Goal: Task Accomplishment & Management: Use online tool/utility

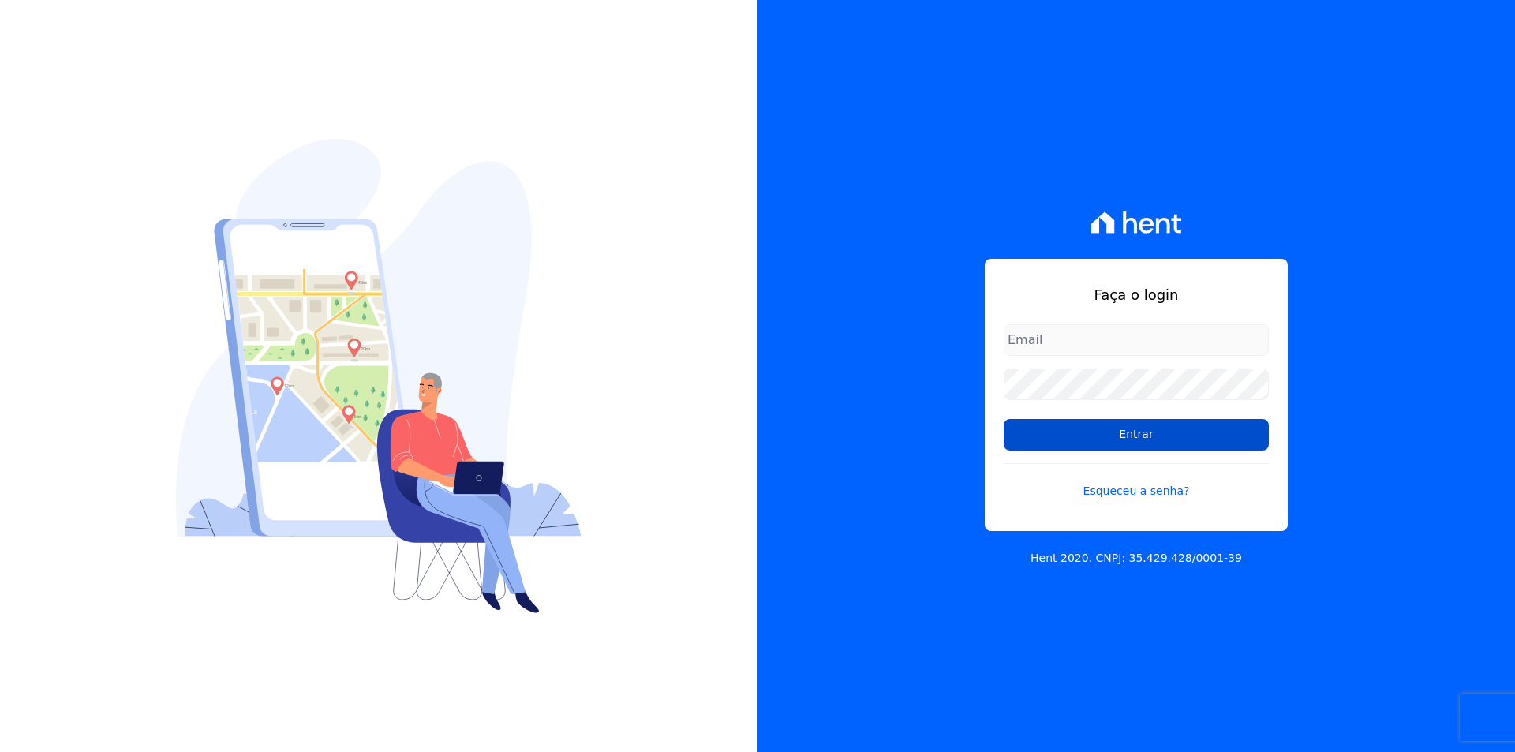
type input "[EMAIL_ADDRESS][DOMAIN_NAME]"
click at [1076, 435] on input "Entrar" at bounding box center [1135, 435] width 265 height 32
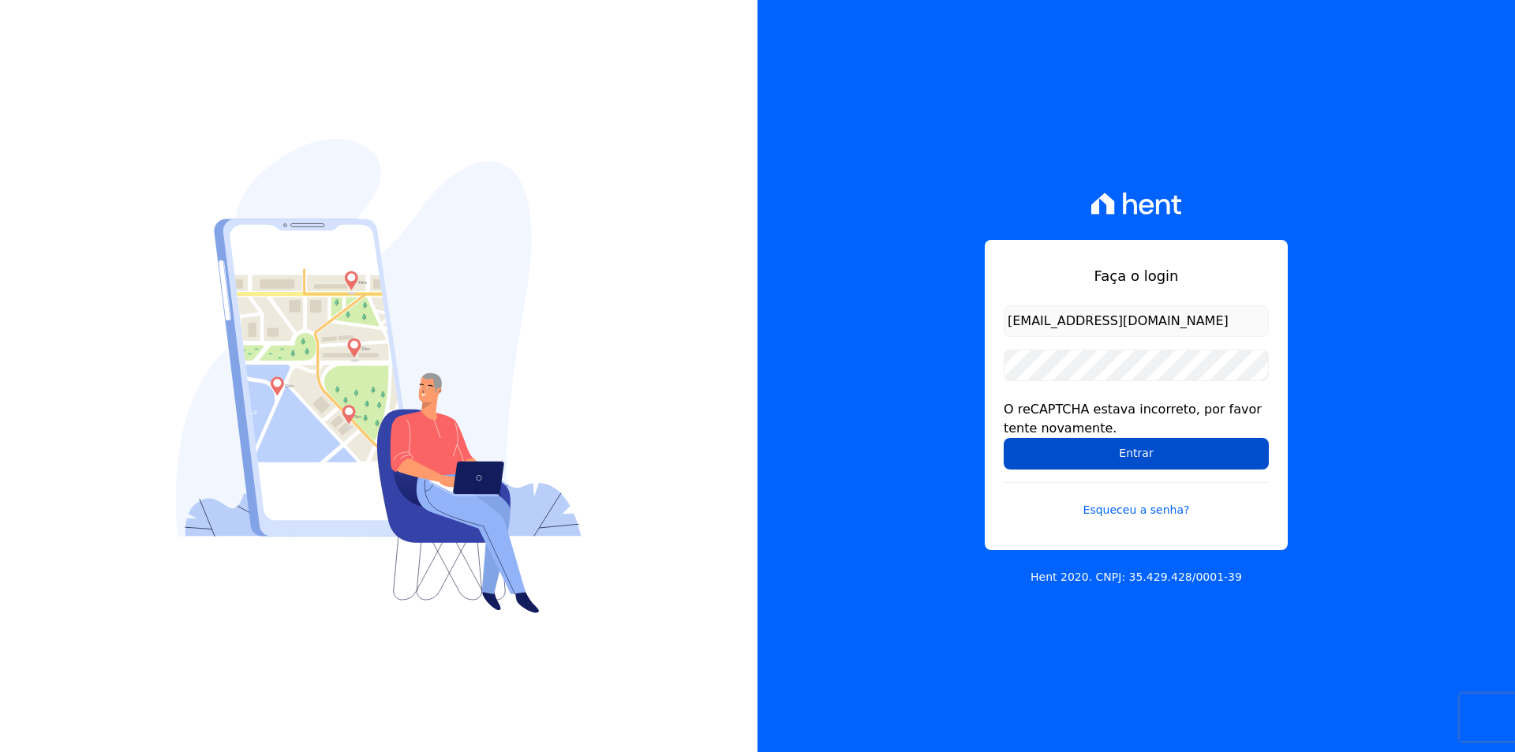
click at [1077, 450] on input "Entrar" at bounding box center [1135, 454] width 265 height 32
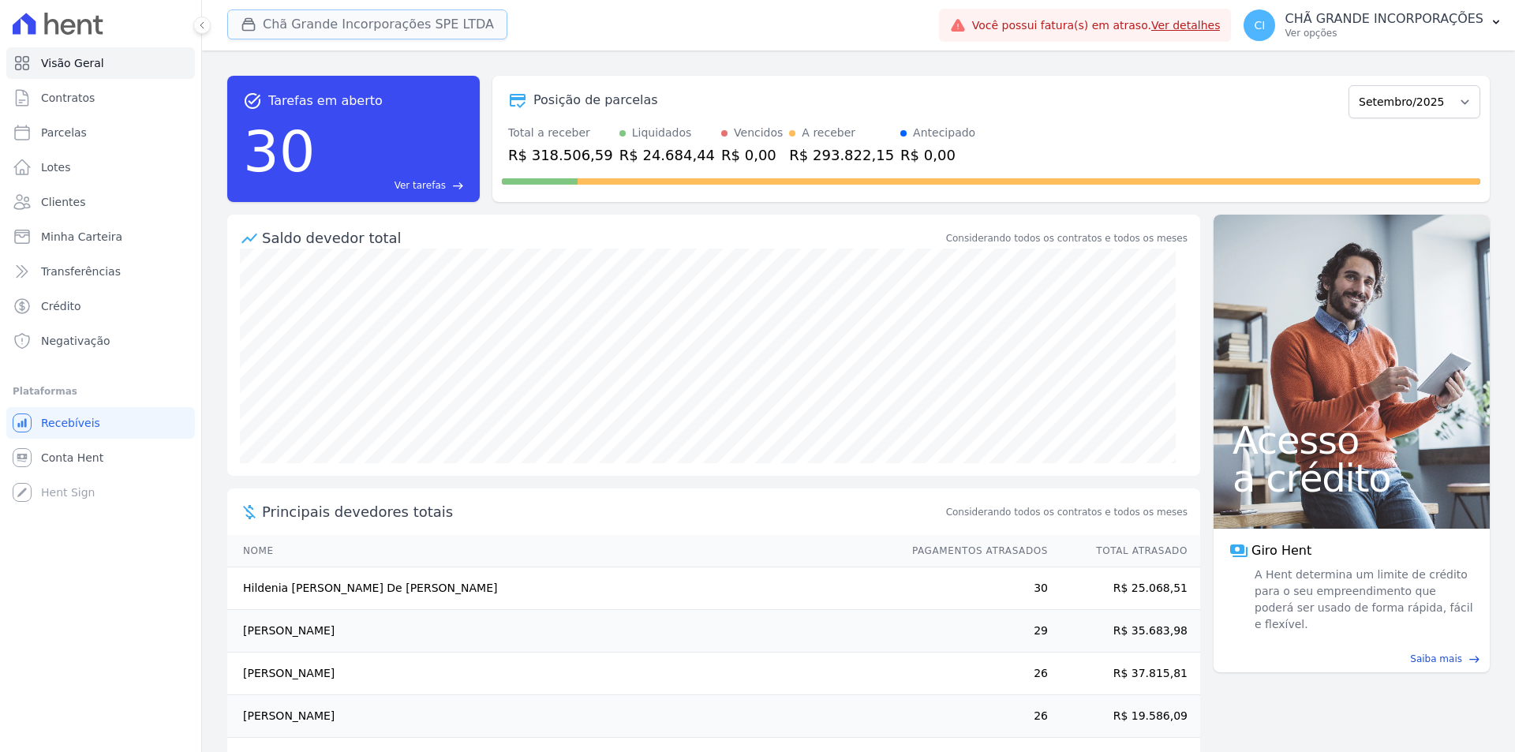
click at [327, 28] on button "Chã Grande Incorporações SPE LTDA" at bounding box center [367, 24] width 280 height 30
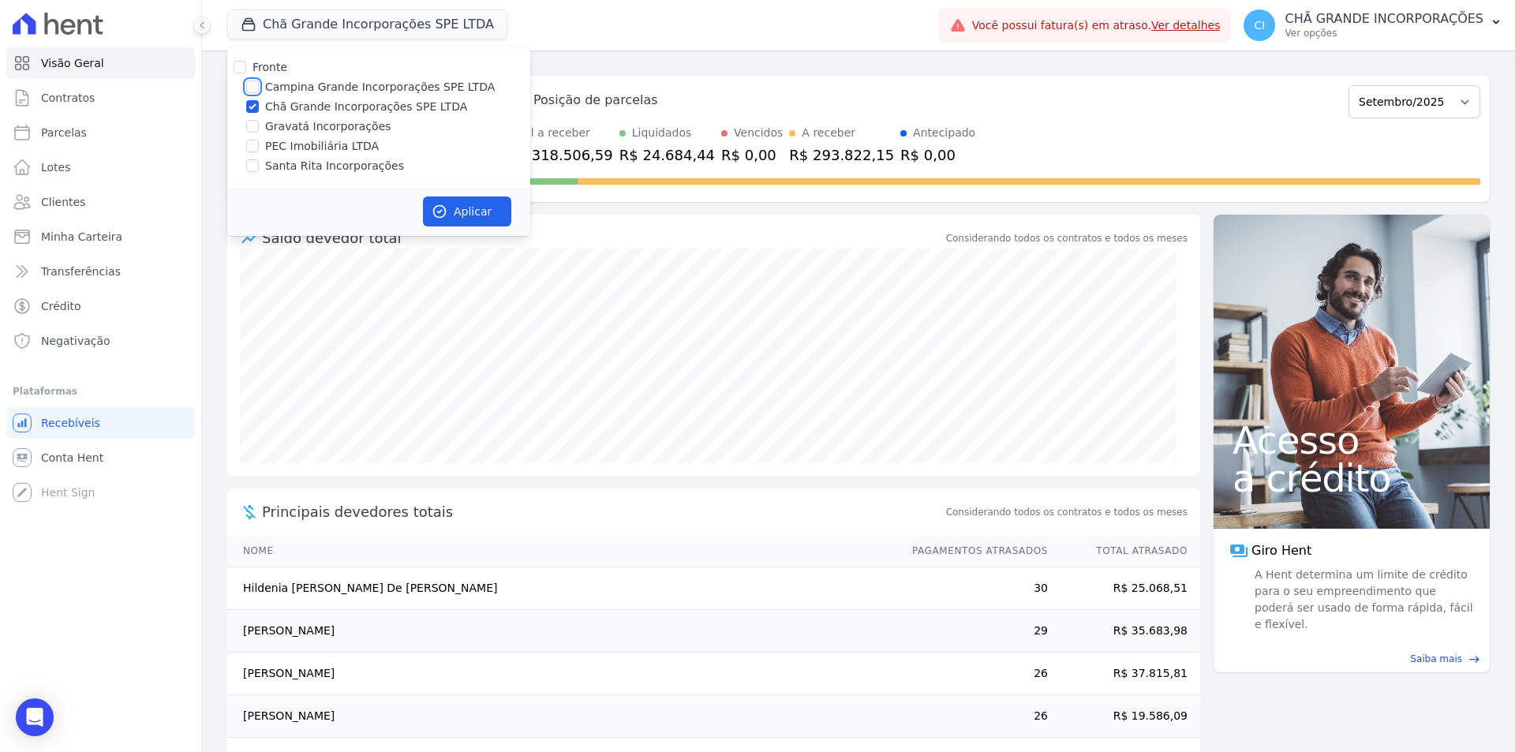
click at [252, 86] on input "Campina Grande Incorporações SPE LTDA" at bounding box center [252, 86] width 13 height 13
checkbox input "true"
click at [252, 106] on input "Chã Grande Incorporações SPE LTDA" at bounding box center [252, 106] width 13 height 13
checkbox input "false"
click at [481, 202] on button "Aplicar" at bounding box center [467, 211] width 88 height 30
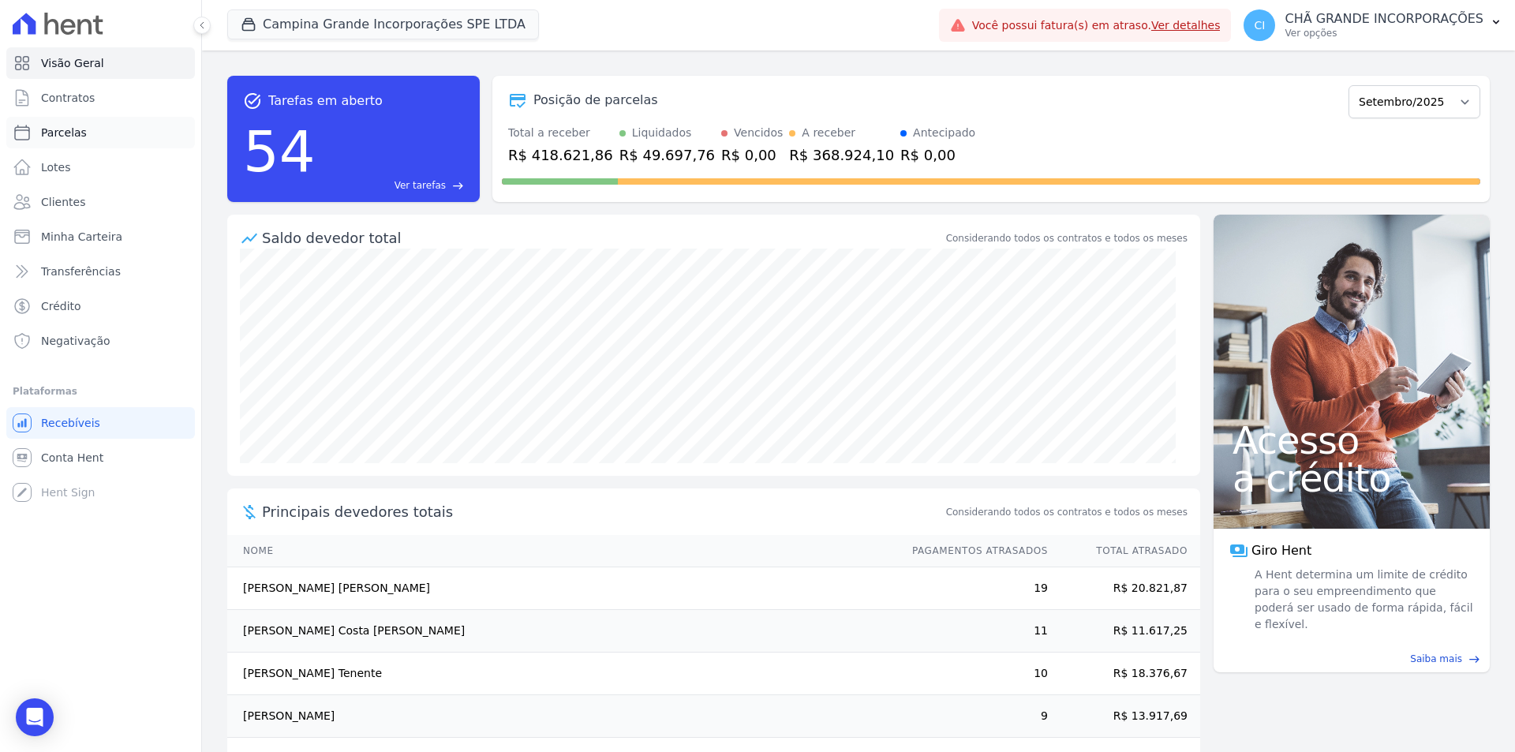
click at [55, 127] on span "Parcelas" at bounding box center [64, 133] width 46 height 16
select select
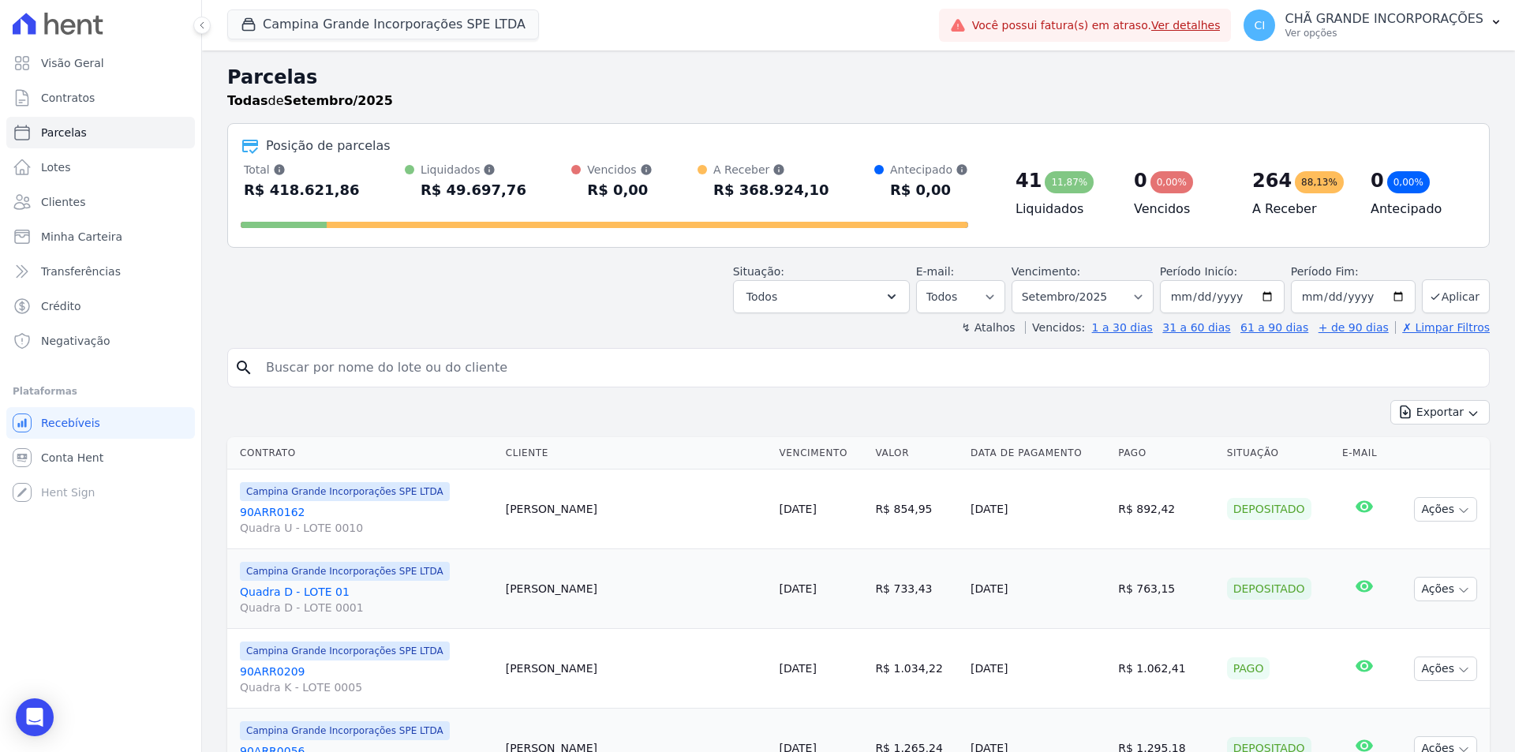
click at [352, 365] on input "search" at bounding box center [869, 368] width 1226 height 32
type input "esli matheus"
select select
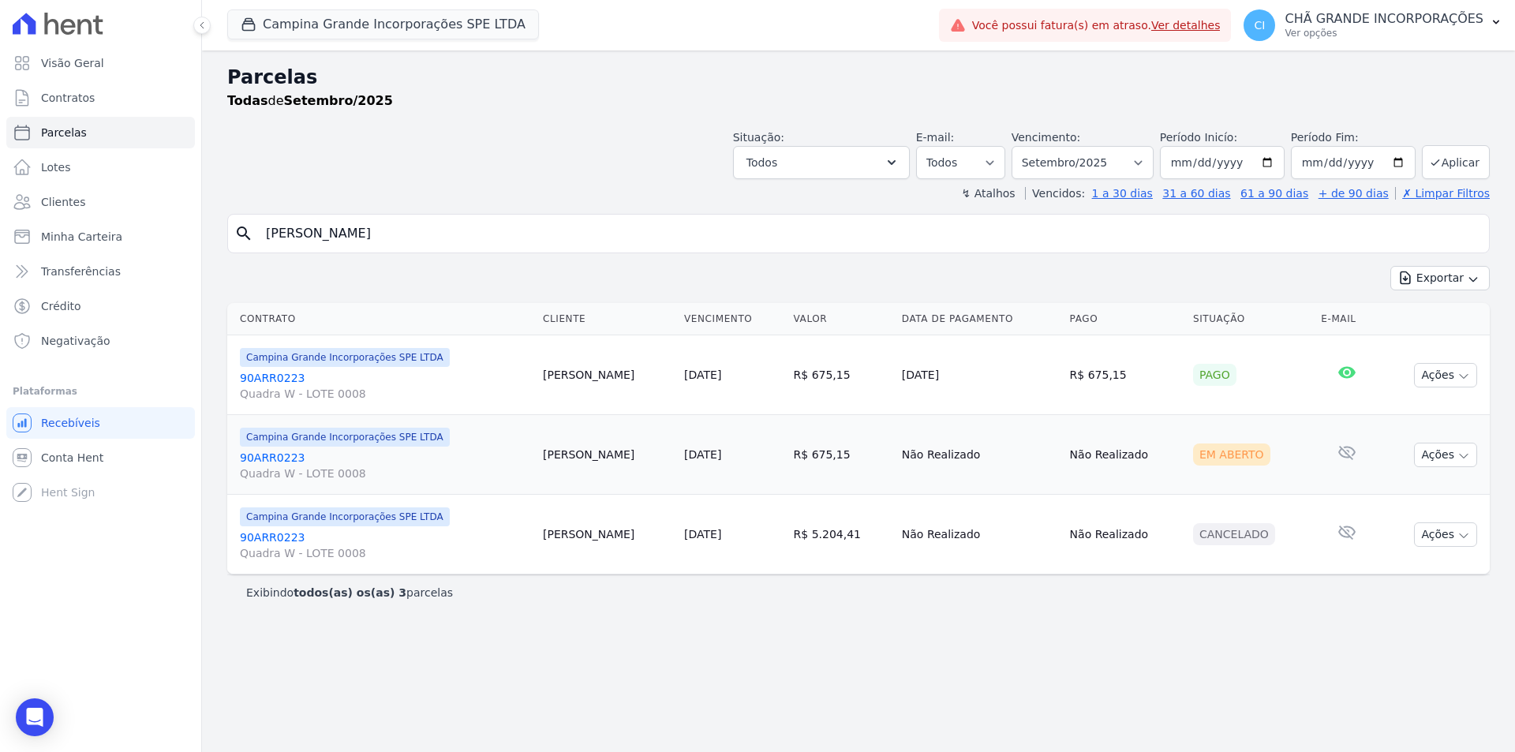
click at [401, 221] on input "esli matheus" at bounding box center [869, 234] width 1226 height 32
select select
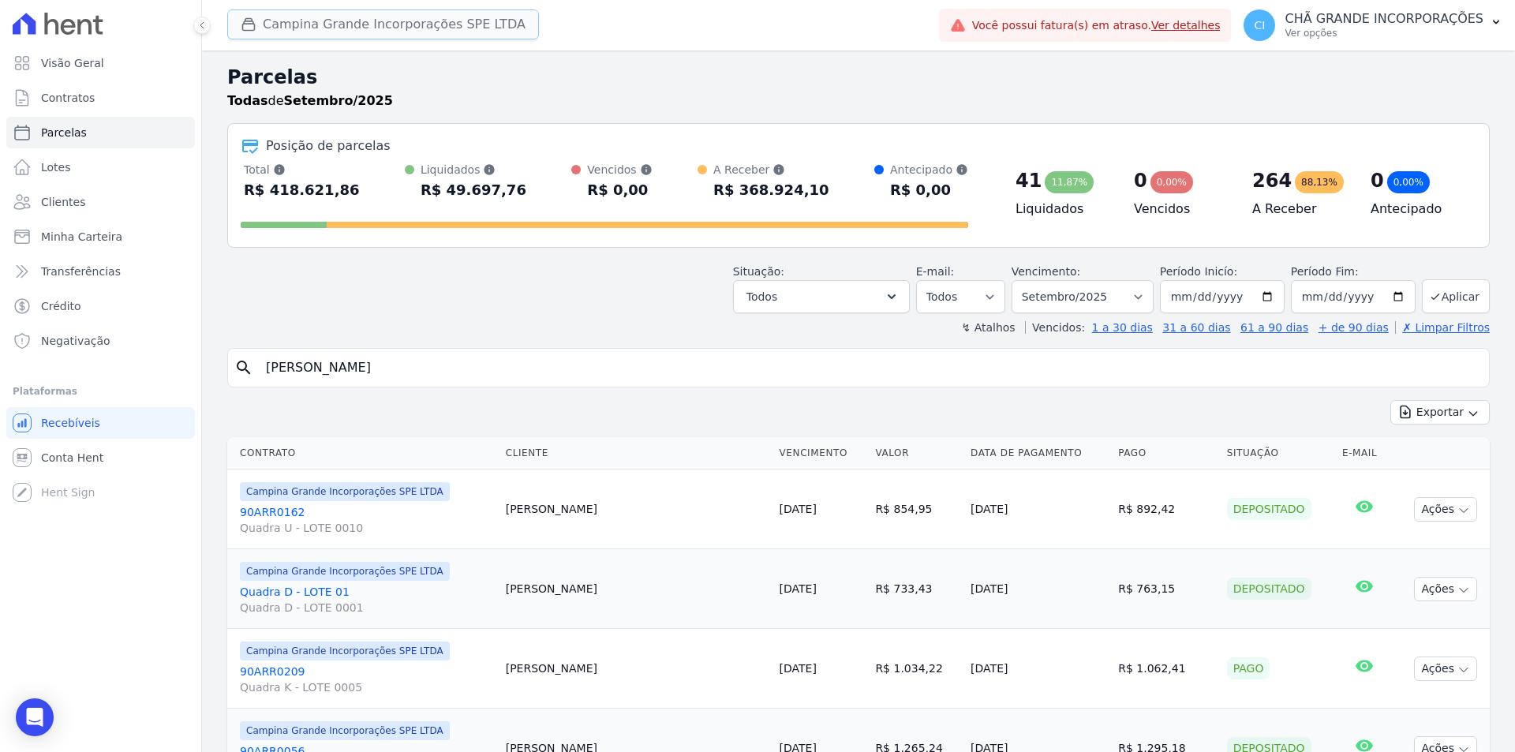
click at [334, 28] on button "Campina Grande Incorporações SPE LTDA" at bounding box center [383, 24] width 312 height 30
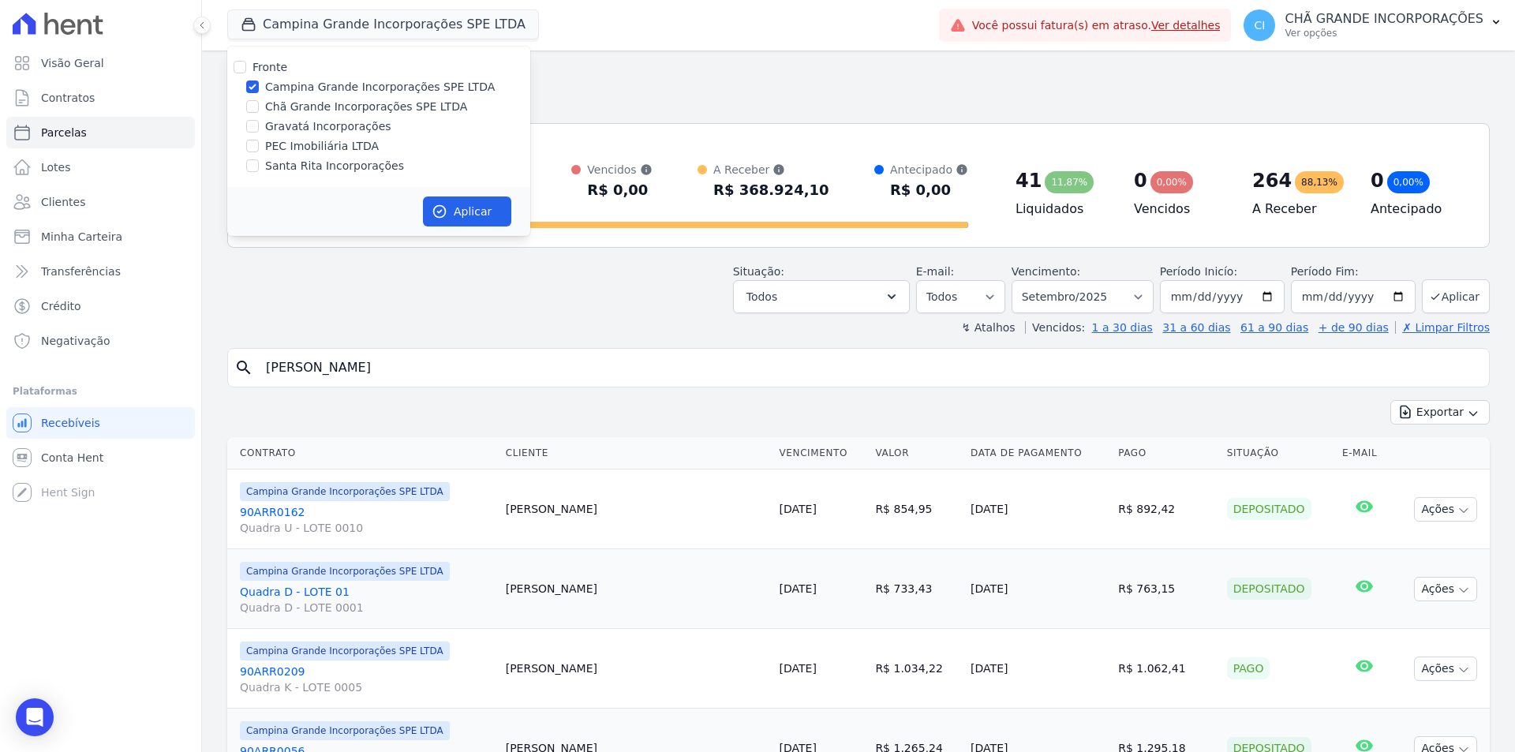
click at [293, 110] on label "Chã Grande Incorporações SPE LTDA" at bounding box center [366, 107] width 202 height 17
click at [259, 110] on input "Chã Grande Incorporações SPE LTDA" at bounding box center [252, 106] width 13 height 13
checkbox input "true"
click at [248, 85] on input "Campina Grande Incorporações SPE LTDA" at bounding box center [252, 86] width 13 height 13
checkbox input "false"
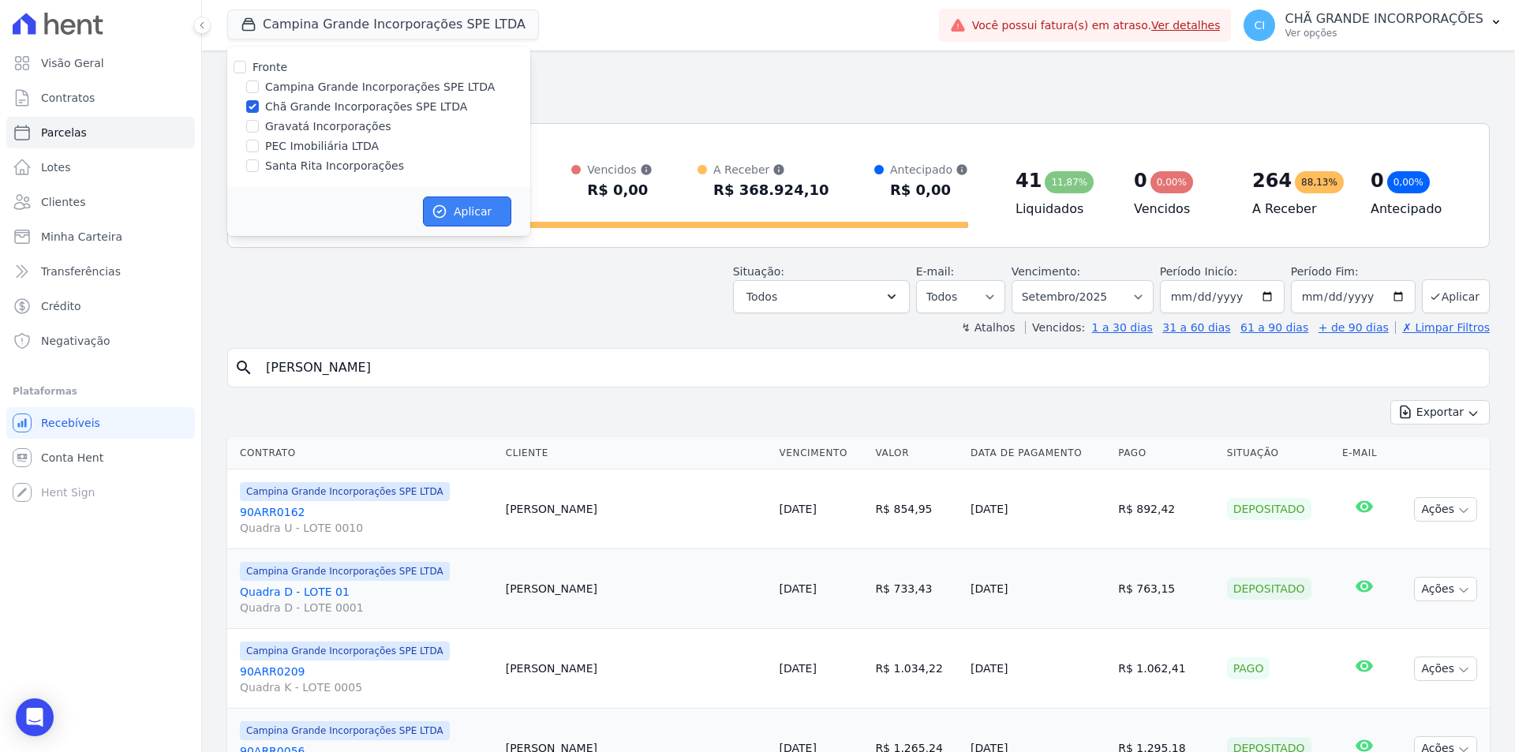
click at [478, 222] on button "Aplicar" at bounding box center [467, 211] width 88 height 30
select select
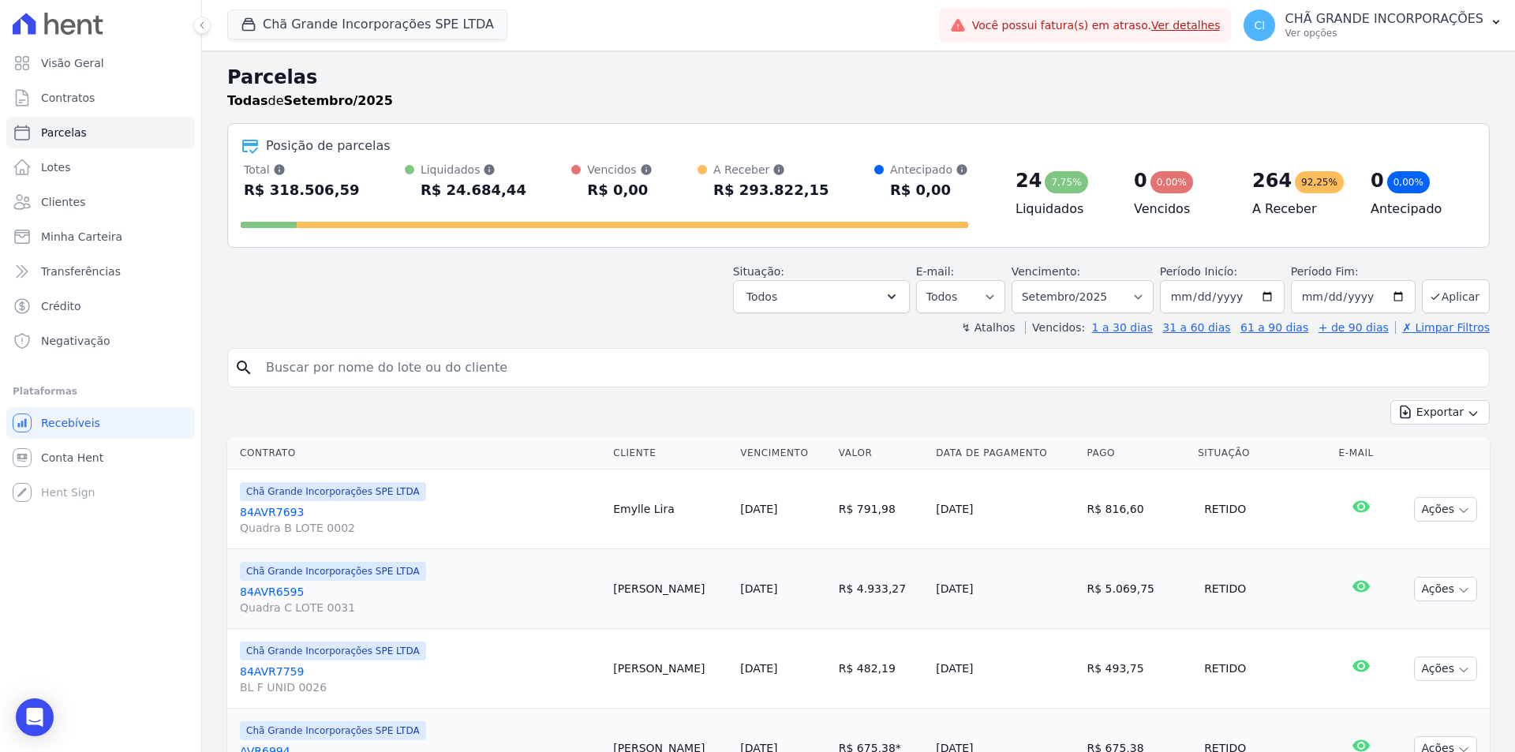
click at [403, 369] on input "search" at bounding box center [869, 368] width 1226 height 32
type input "pedro henrique galvao"
select select
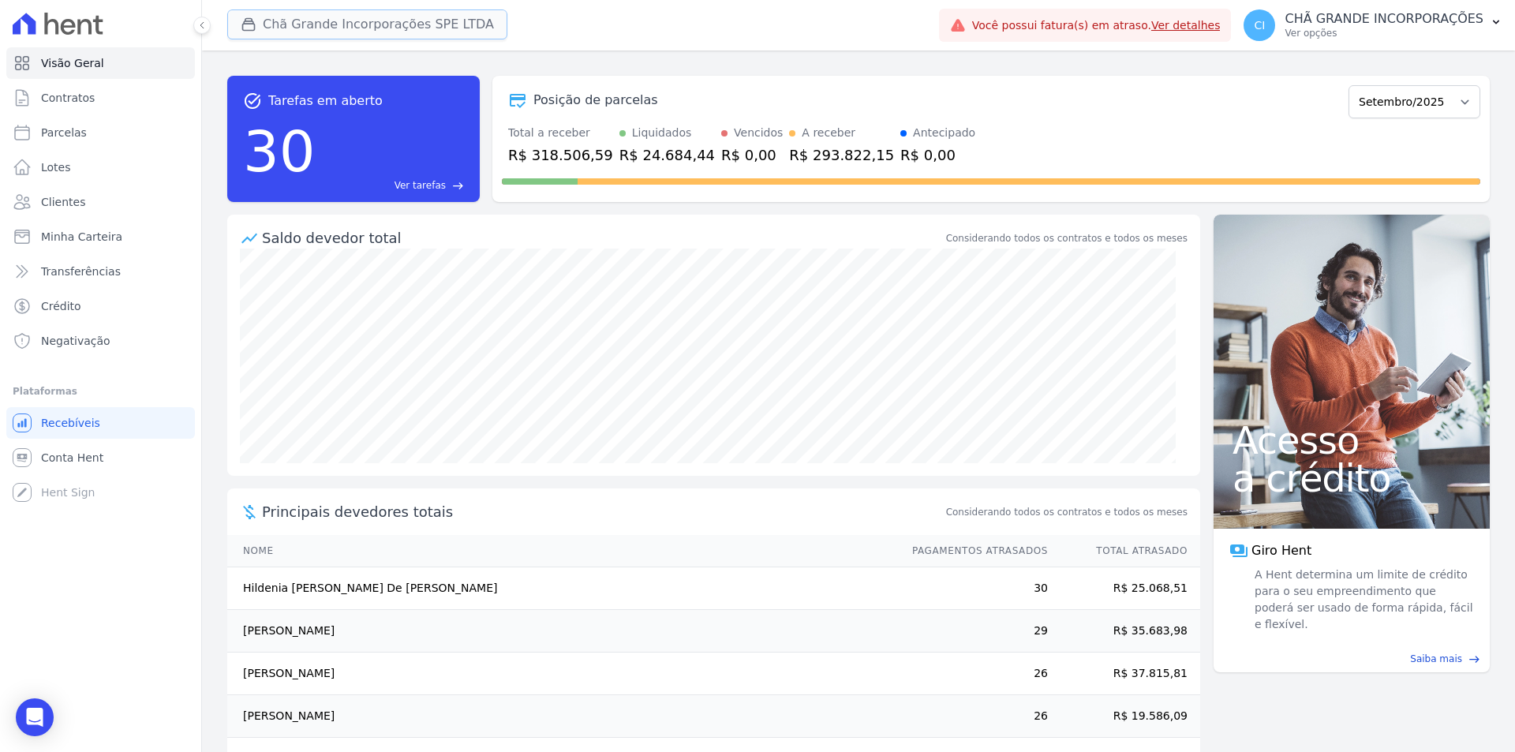
click at [308, 23] on button "Chã Grande Incorporações SPE LTDA" at bounding box center [367, 24] width 280 height 30
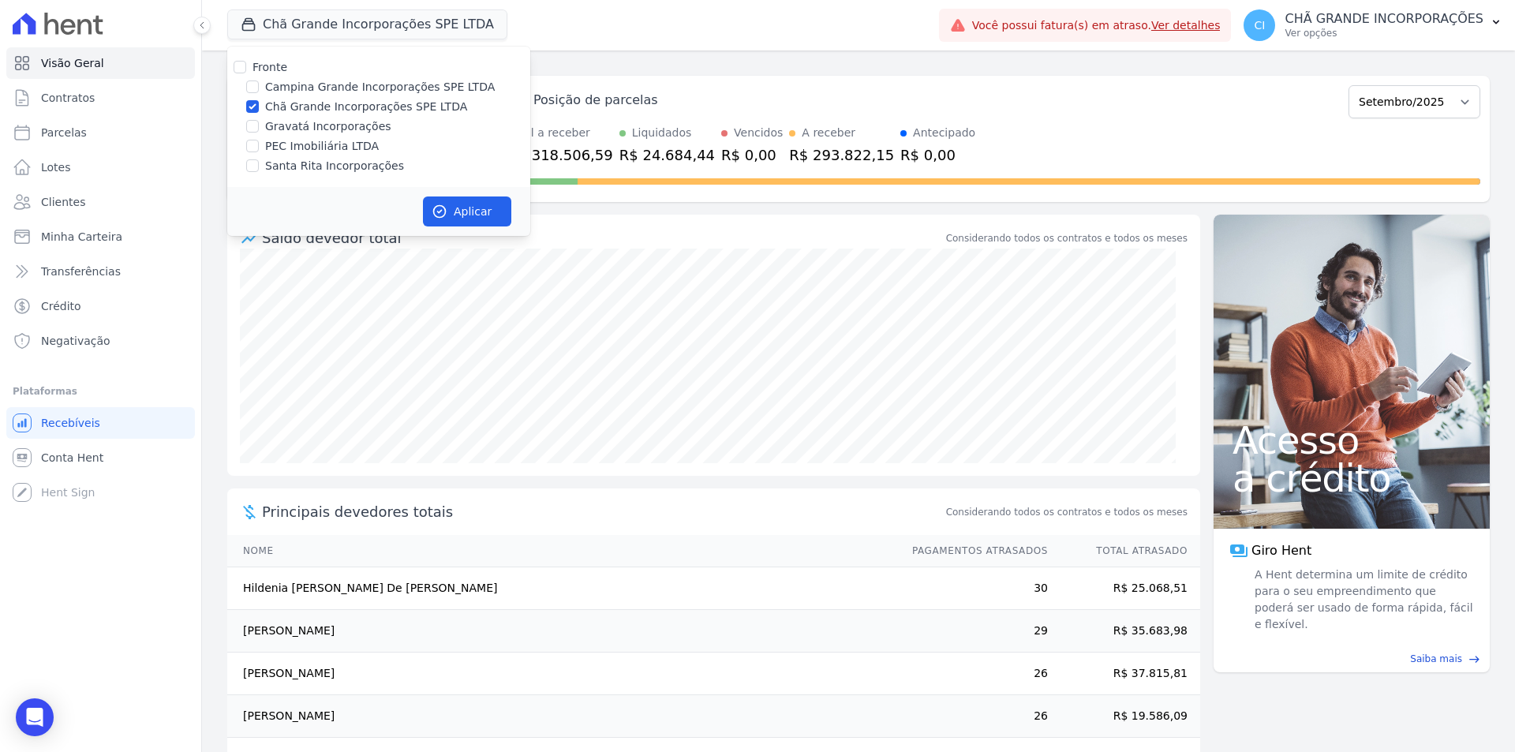
click at [303, 116] on div "Fronte Campina Grande Incorporações SPE LTDA Chã Grande Incorporações SPE LTDA …" at bounding box center [378, 117] width 303 height 140
click at [301, 121] on label "Gravatá Incorporações" at bounding box center [328, 126] width 126 height 17
click at [259, 121] on input "Gravatá Incorporações" at bounding box center [252, 126] width 13 height 13
checkbox input "true"
click at [470, 203] on button "Aplicar" at bounding box center [467, 211] width 88 height 30
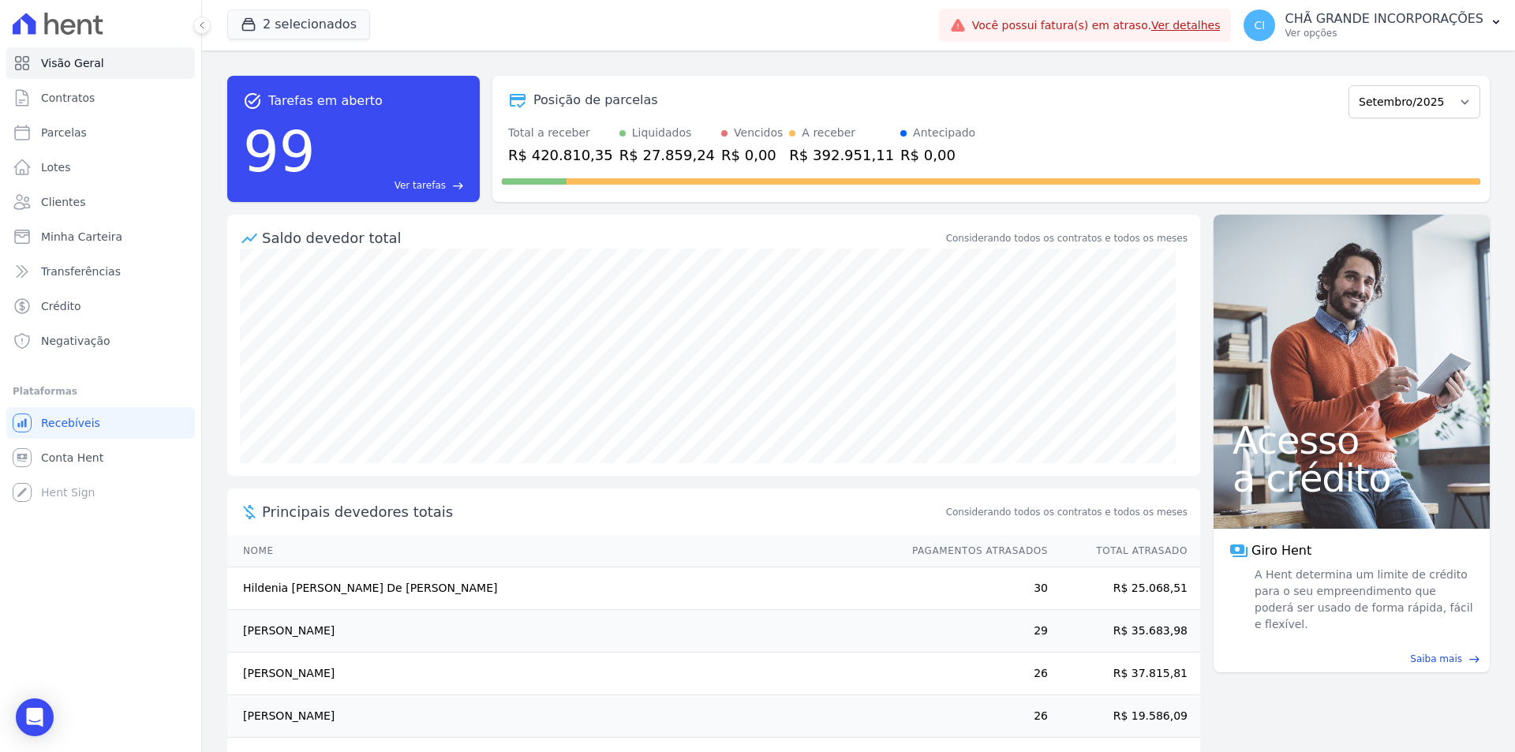
click at [367, 28] on div "2 selecionados Fronte Campina Grande Incorporações SPE LTDA Chã Grande Incorpor…" at bounding box center [579, 25] width 705 height 52
click at [276, 13] on button "2 selecionados" at bounding box center [298, 24] width 143 height 30
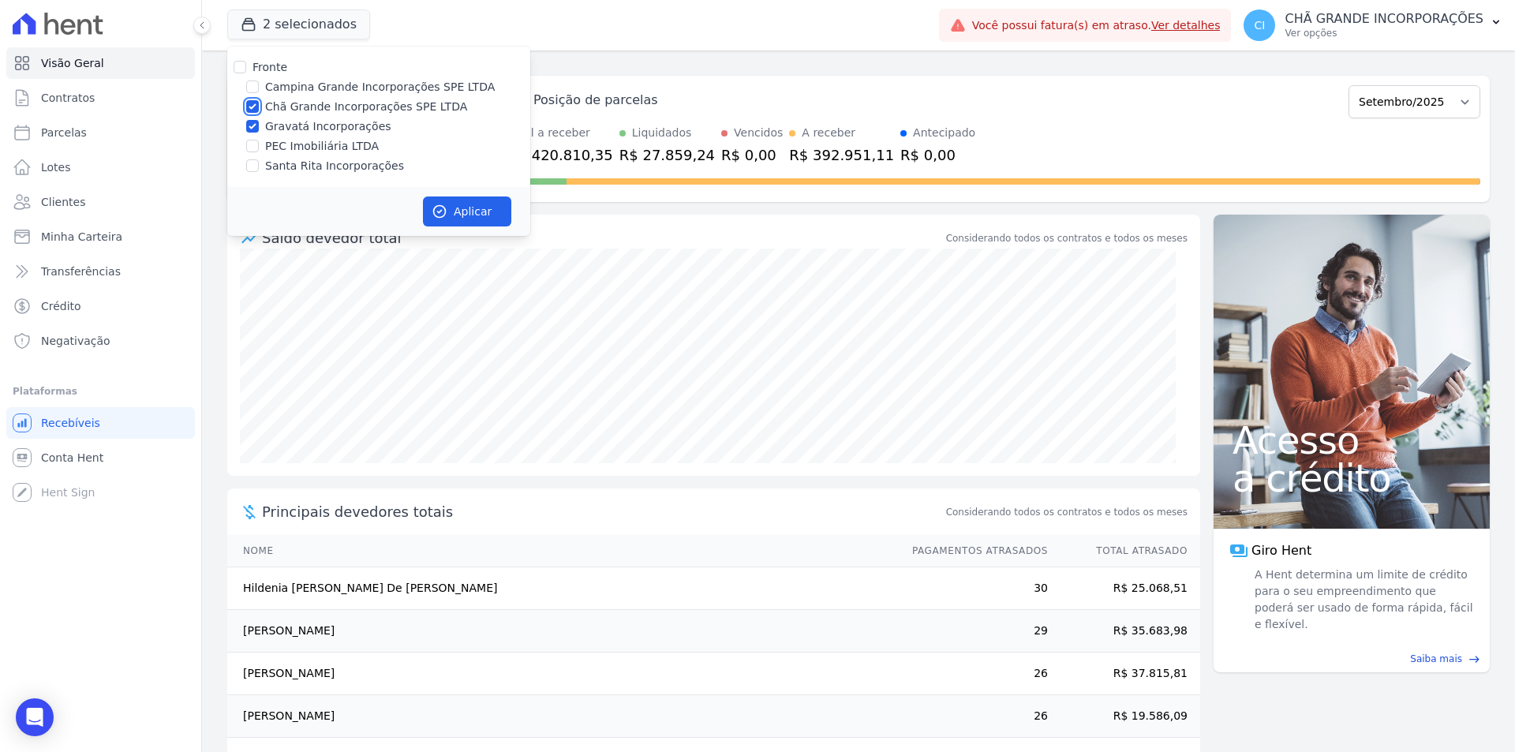
click at [251, 105] on input "Chã Grande Incorporações SPE LTDA" at bounding box center [252, 106] width 13 height 13
checkbox input "false"
click at [440, 200] on button "Aplicar" at bounding box center [467, 211] width 88 height 30
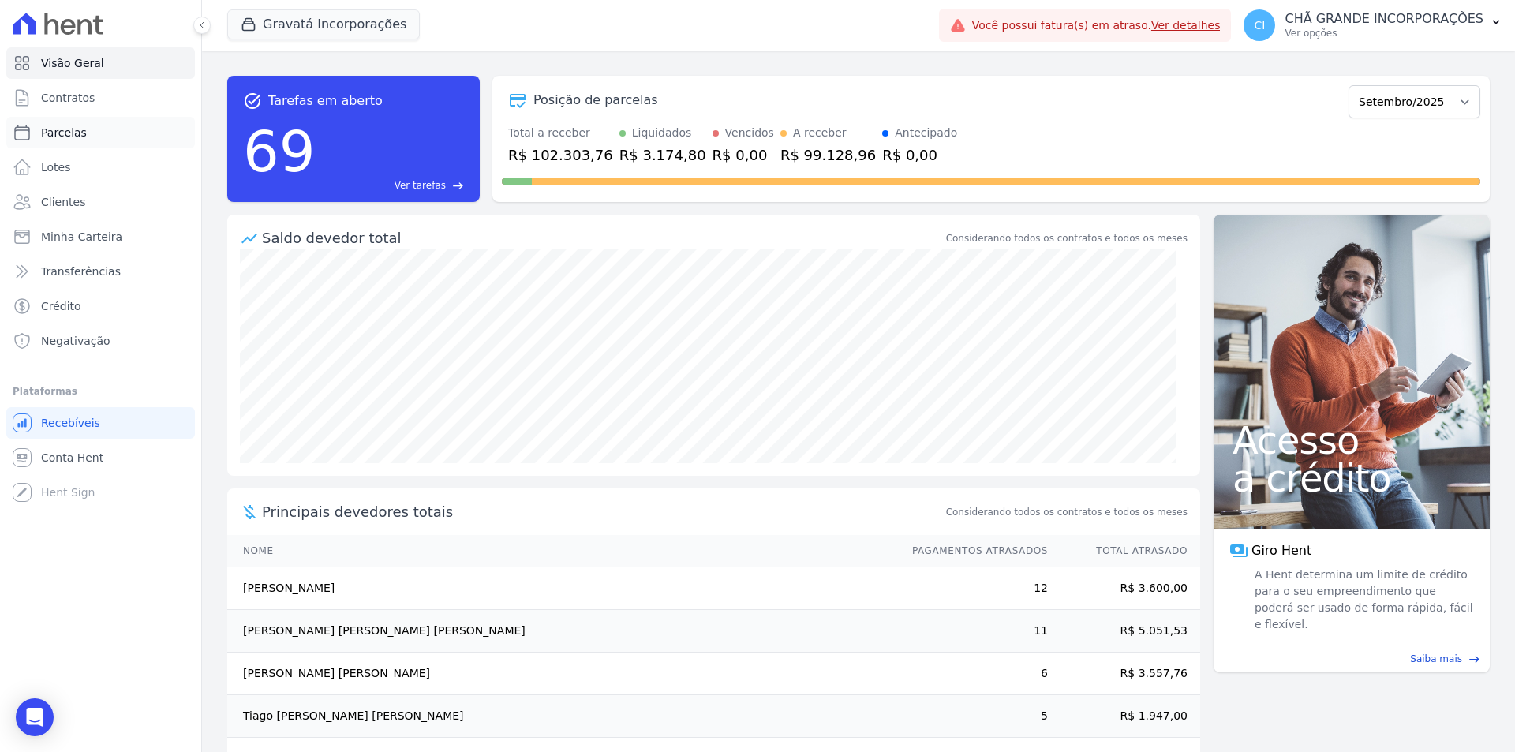
click at [72, 134] on span "Parcelas" at bounding box center [64, 133] width 46 height 16
select select
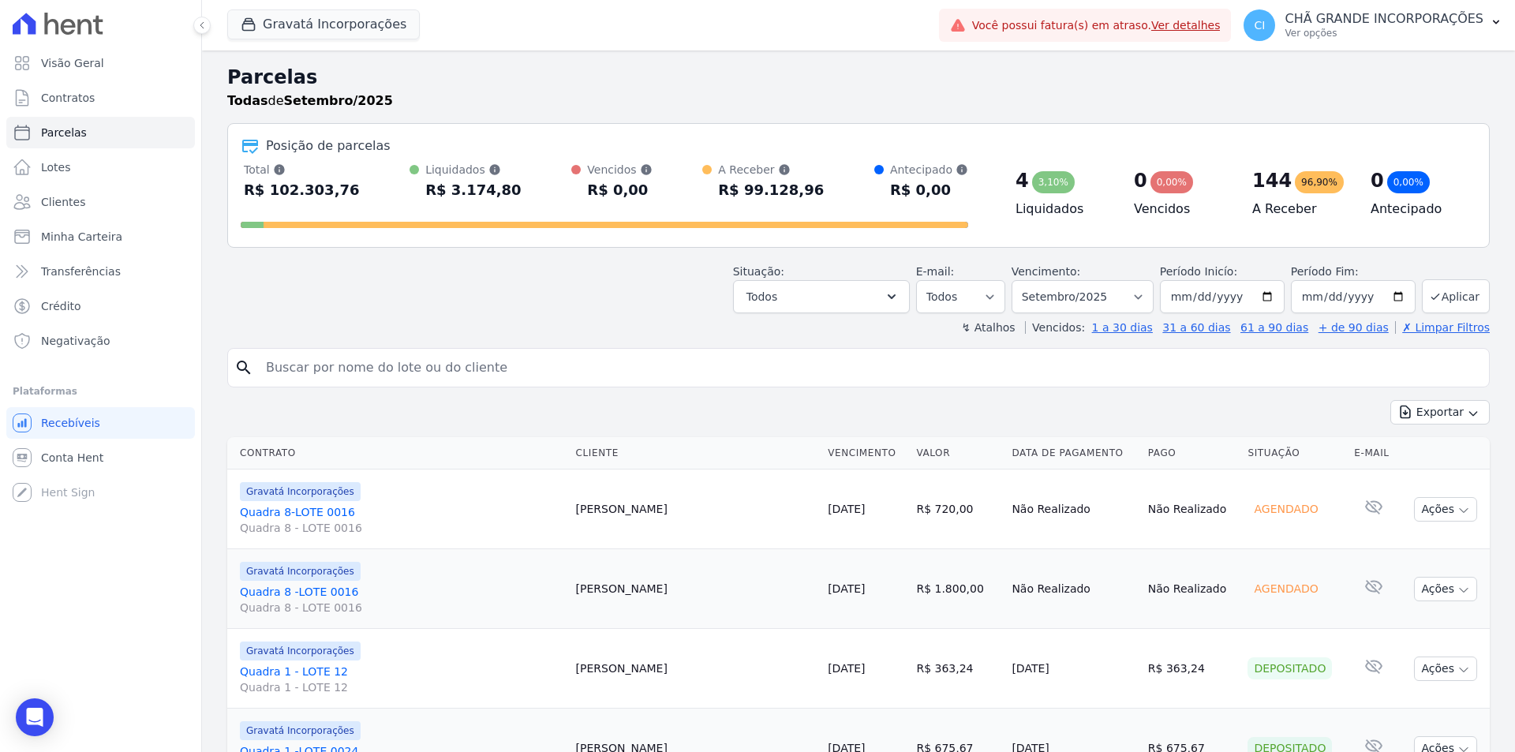
click at [374, 364] on input "search" at bounding box center [869, 368] width 1226 height 32
type input "[PERSON_NAME] [PERSON_NAME]"
select select
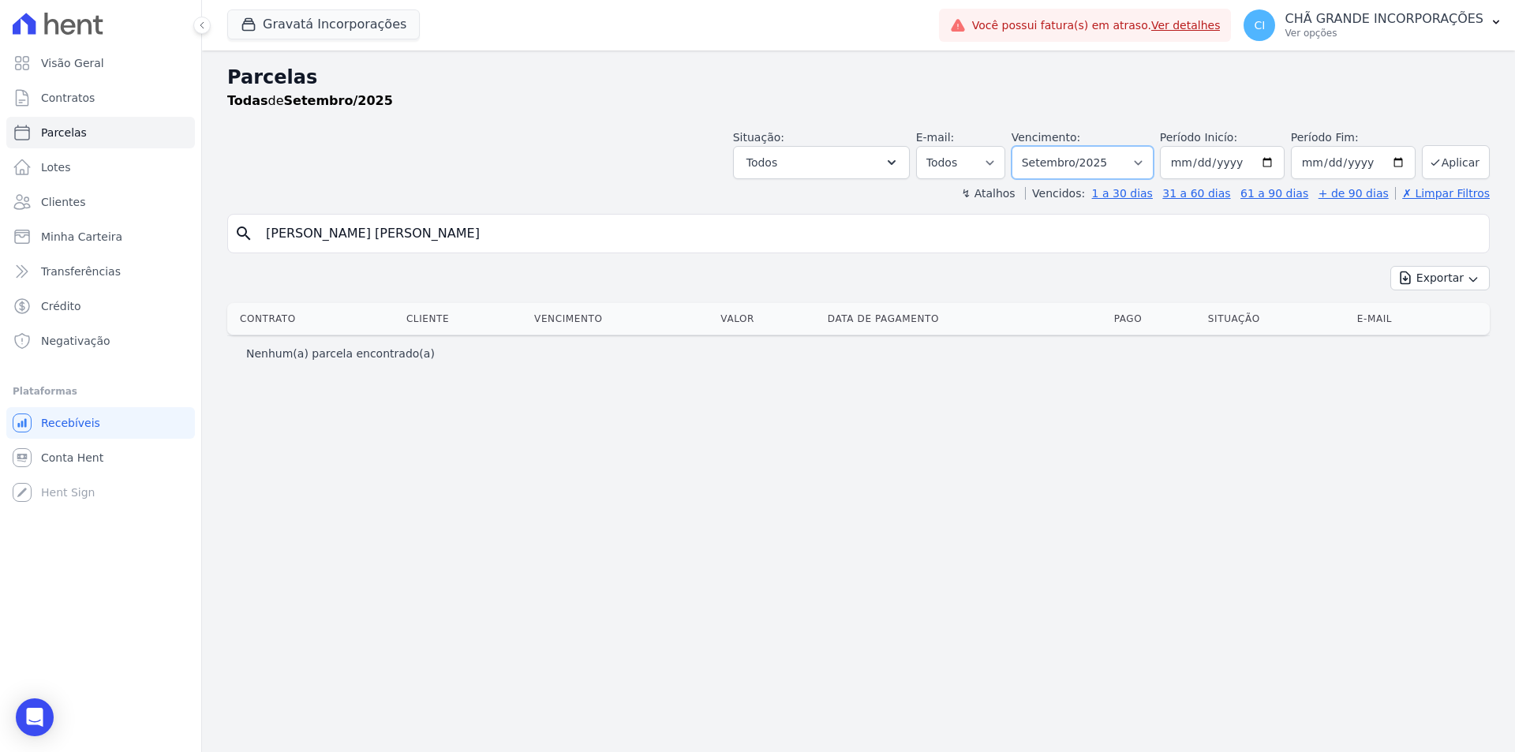
click at [1080, 163] on select "Filtrar por período ──────── Todos os meses Julho/2021 Agosto/2021 Setembro/202…" at bounding box center [1082, 162] width 142 height 33
select select "08/2025"
click at [1033, 146] on select "Filtrar por período ──────── Todos os meses Julho/2021 Agosto/2021 Setembro/202…" at bounding box center [1082, 162] width 142 height 33
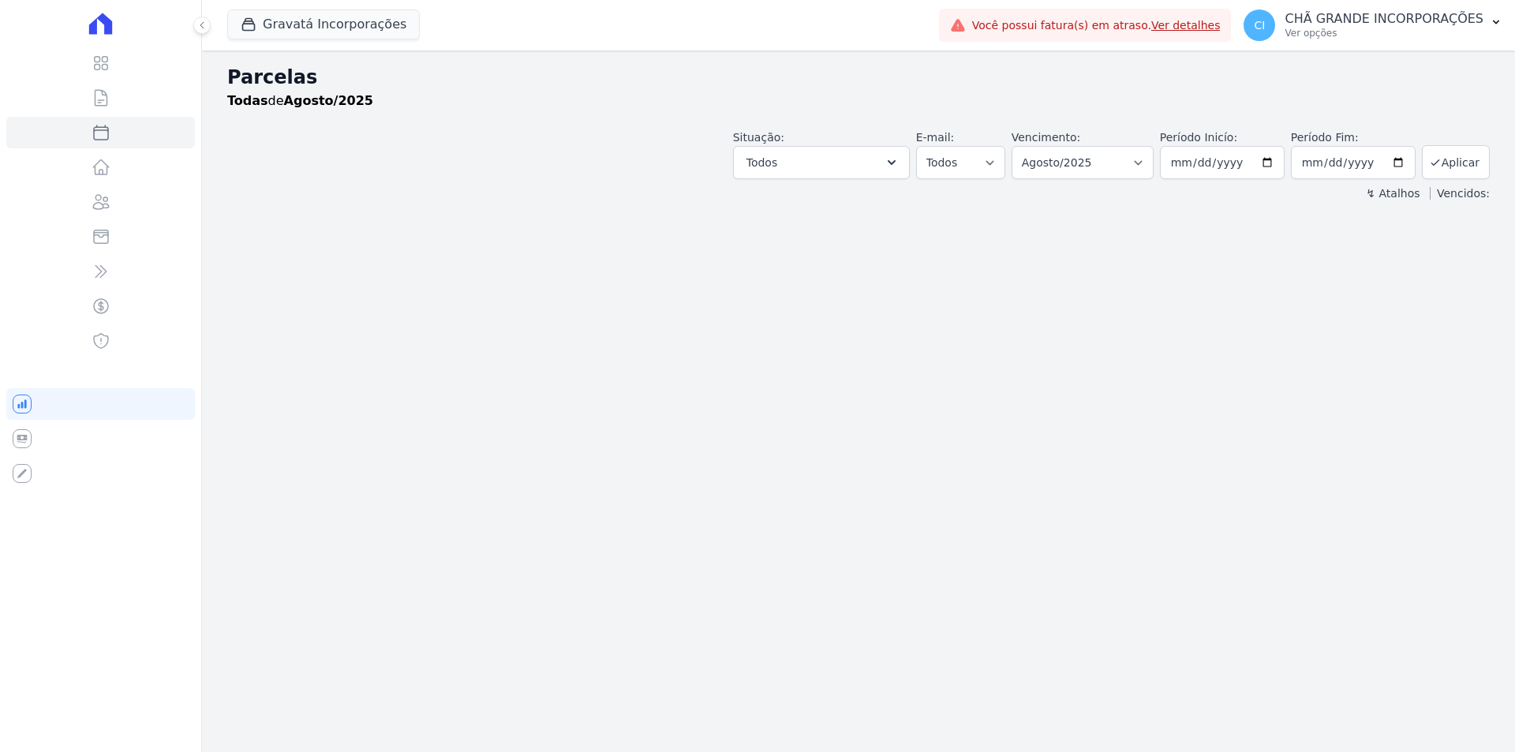
select select
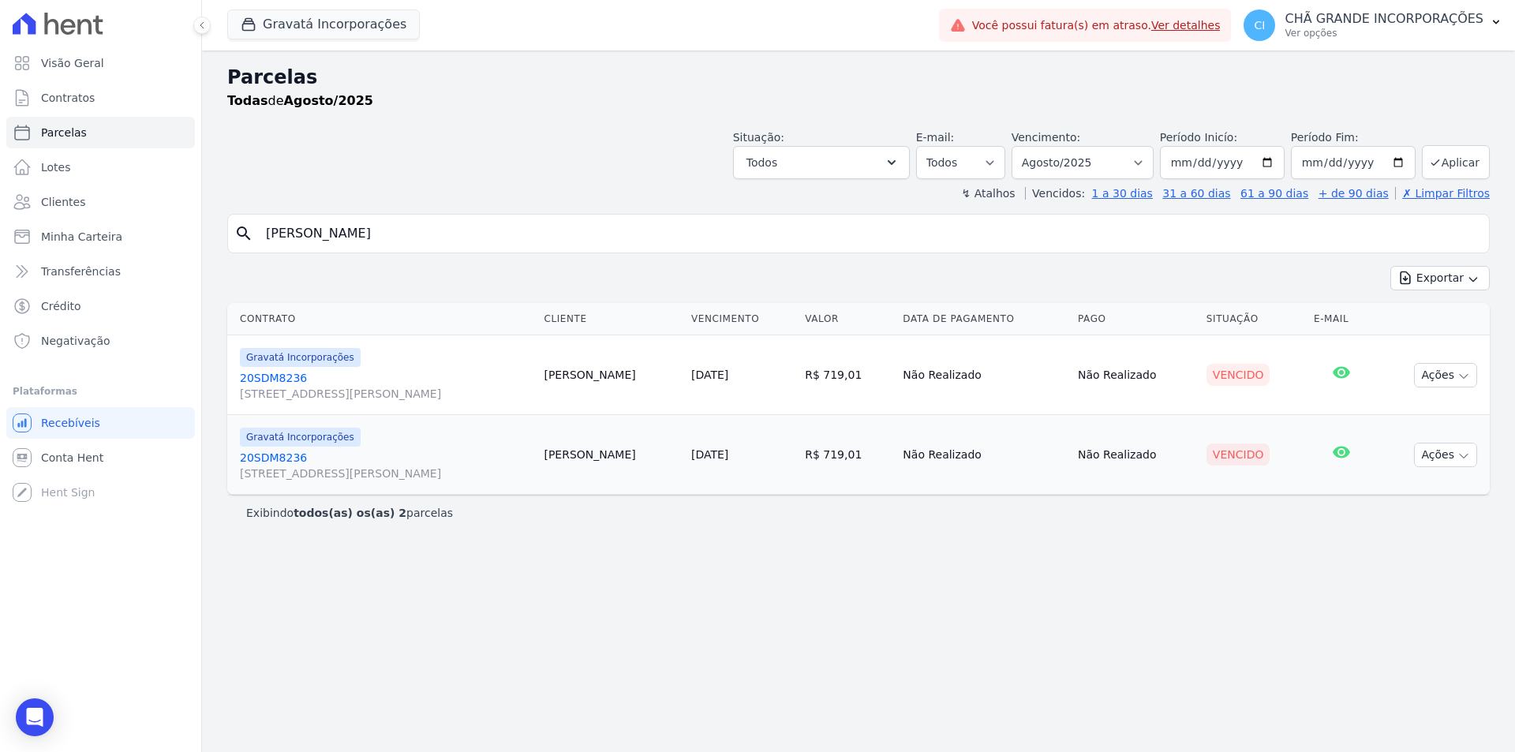
click at [269, 377] on link "20SDM8236 [STREET_ADDRESS][PERSON_NAME]" at bounding box center [385, 386] width 291 height 32
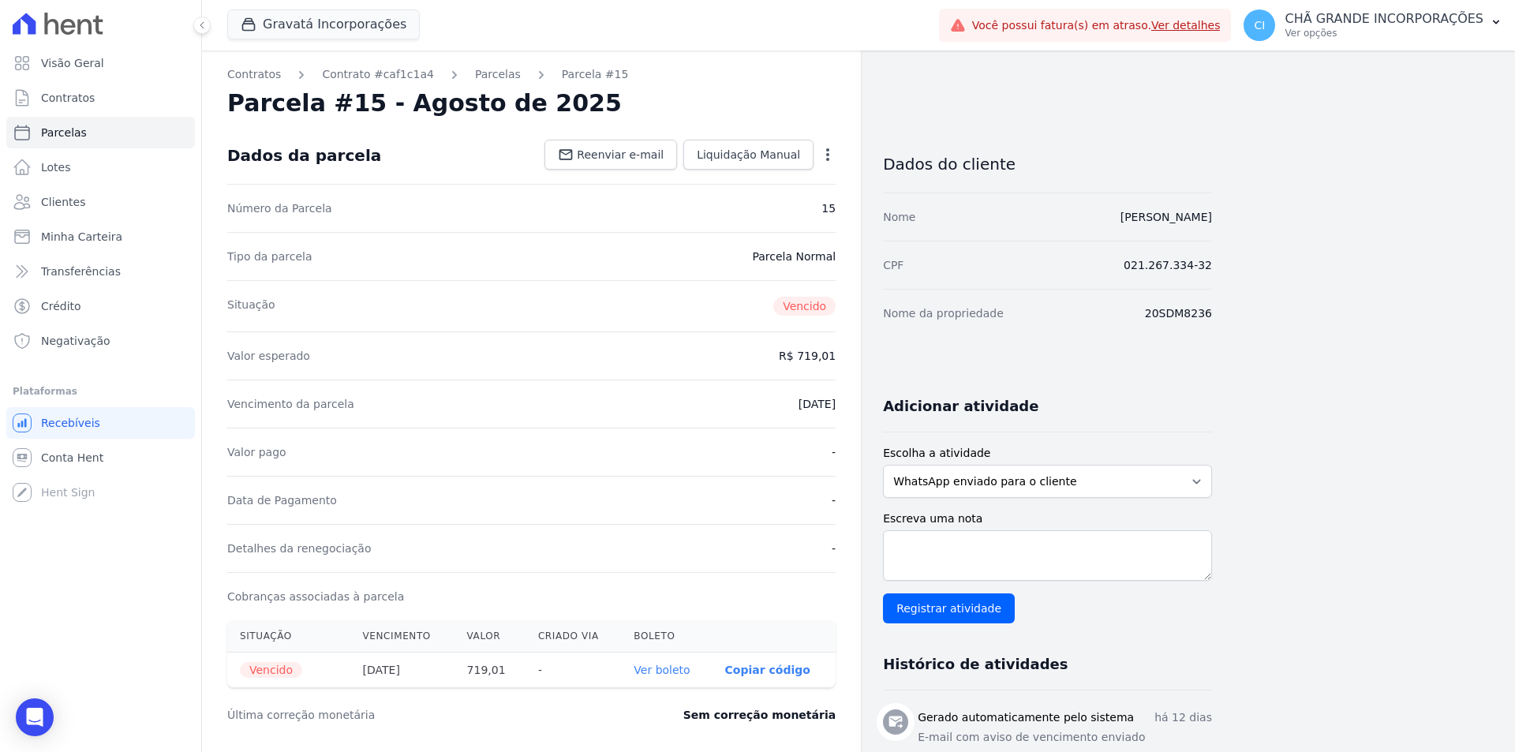
click at [660, 665] on link "Ver boleto" at bounding box center [661, 669] width 56 height 13
select select
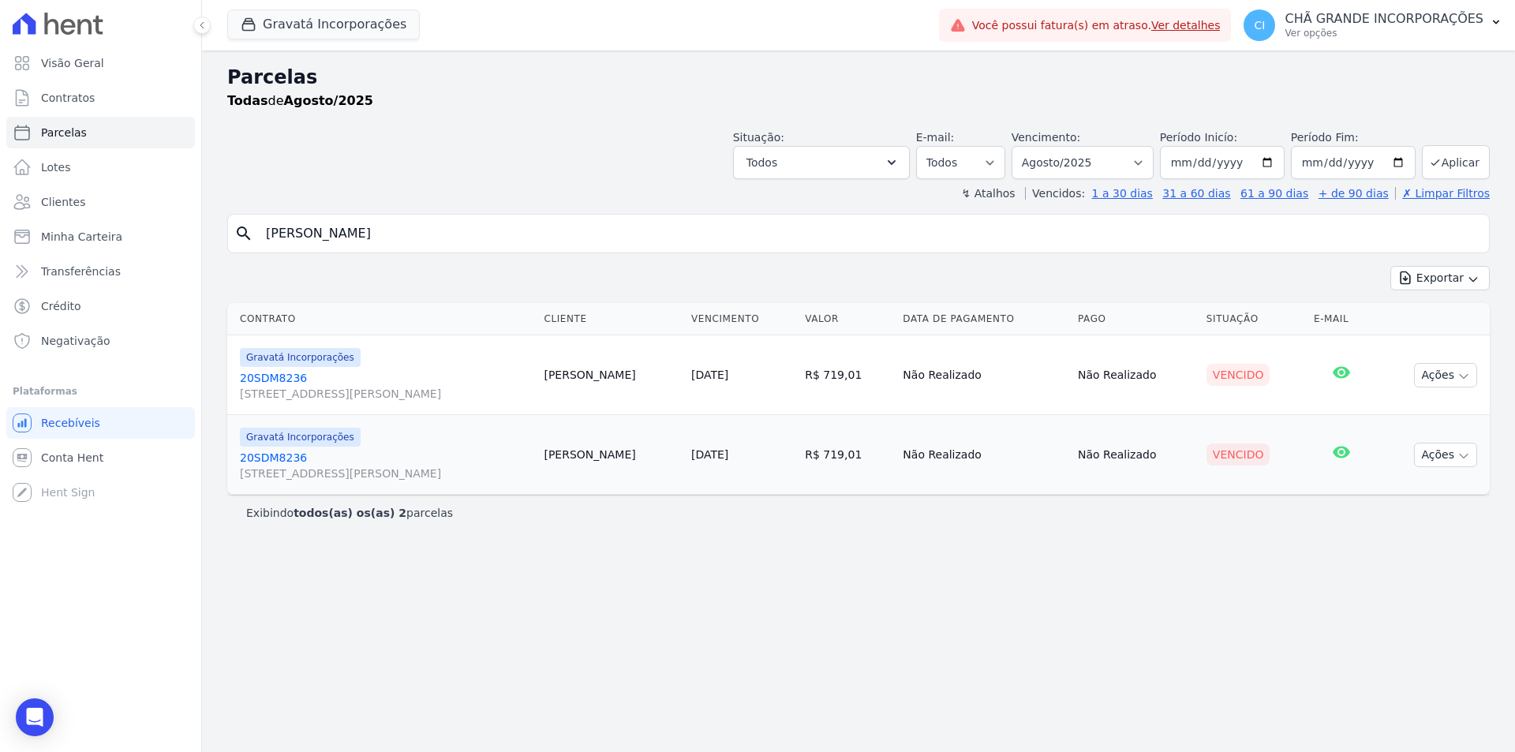
click at [276, 457] on link "20SDM8236 Rua Alaíde de Sá Leitão, 74, CASA, Ipsep" at bounding box center [385, 466] width 291 height 32
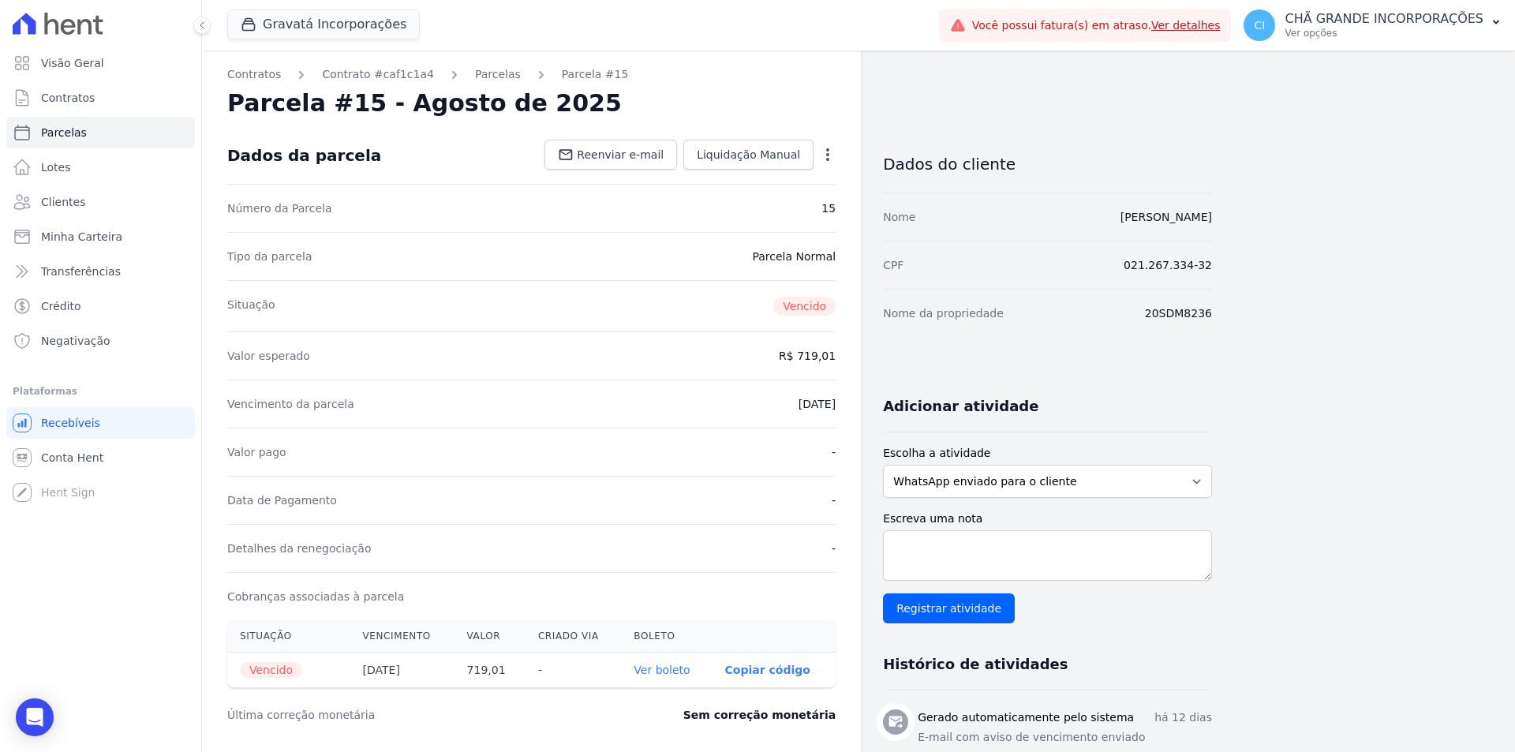
click at [657, 667] on link "Ver boleto" at bounding box center [661, 669] width 56 height 13
select select
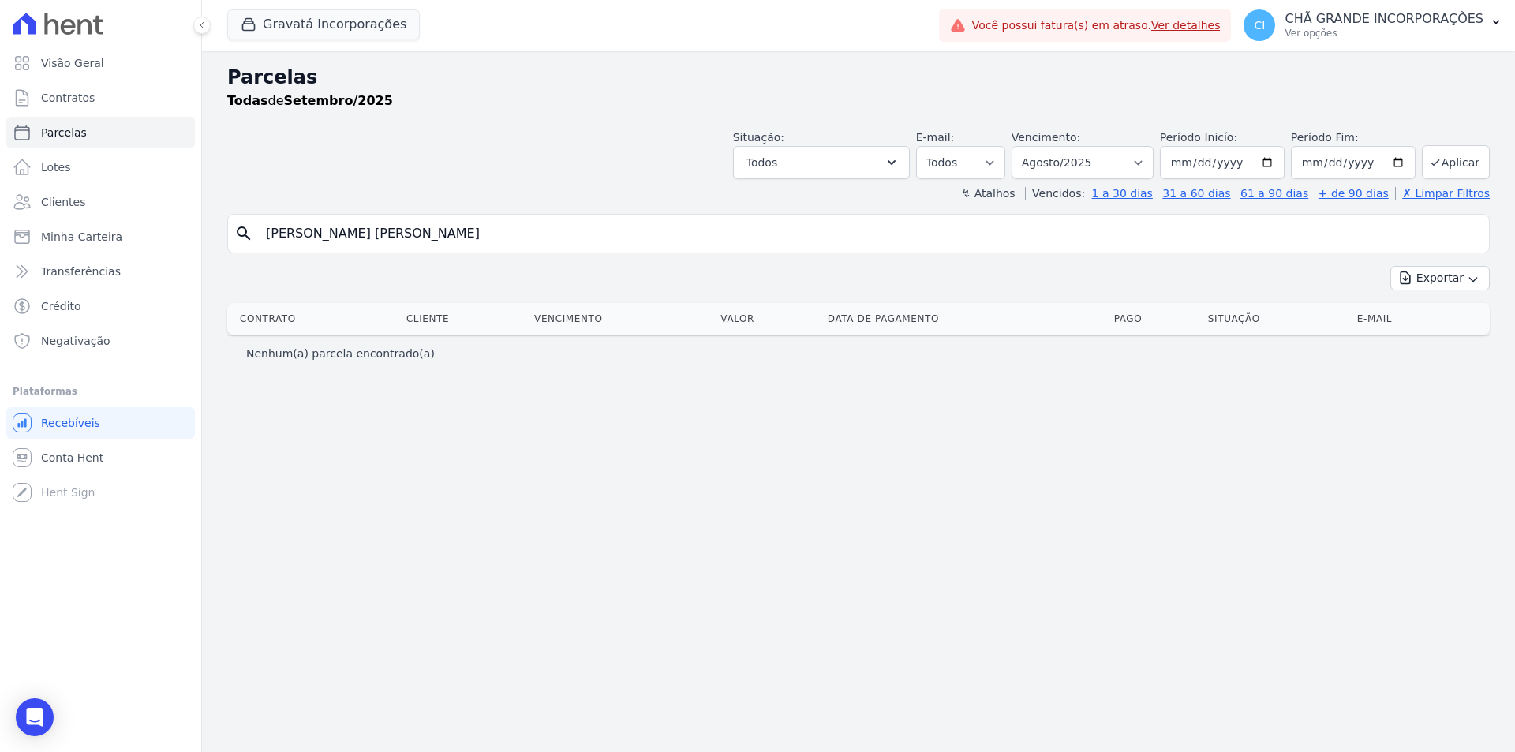
select select
select select "08/2025"
select select
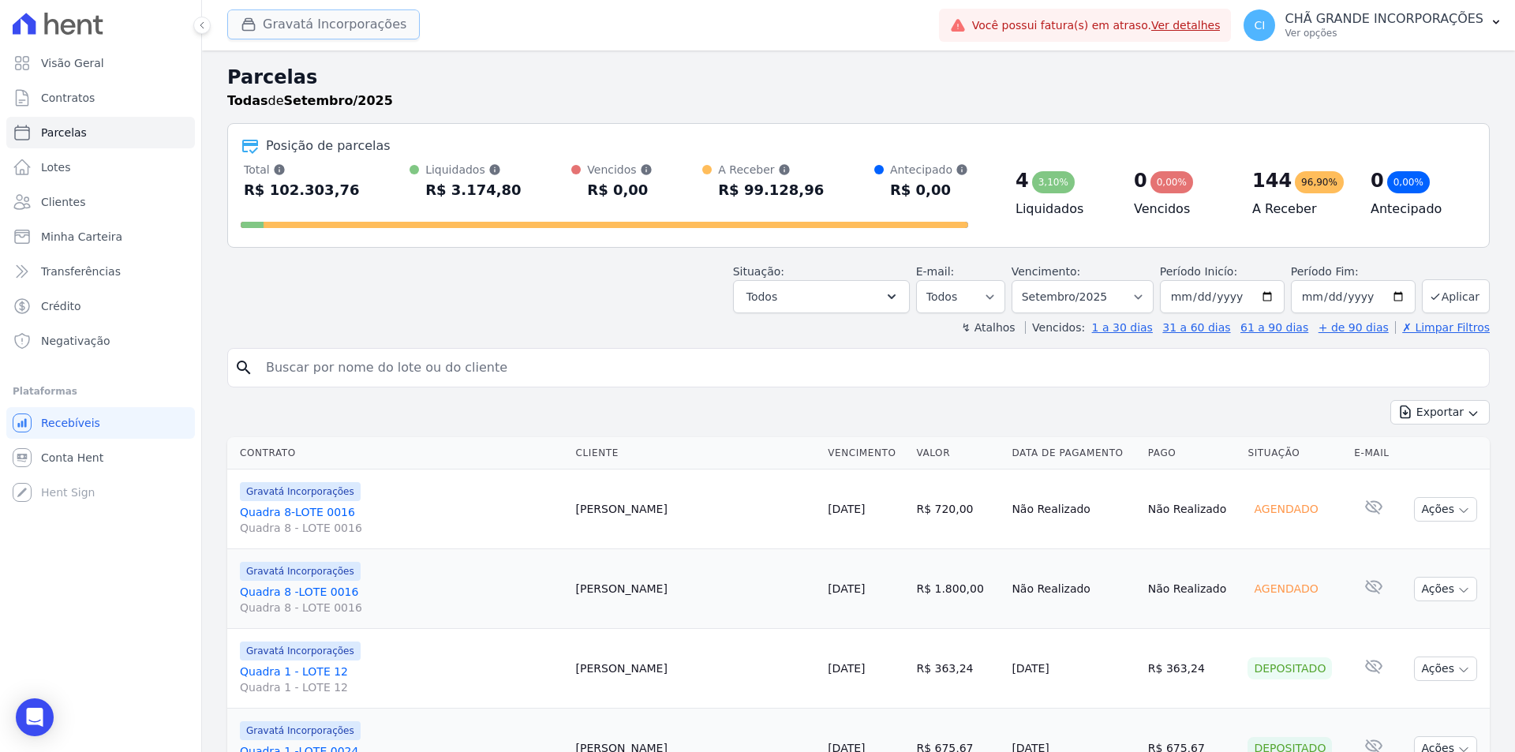
click at [285, 17] on button "Gravatá Incorporações" at bounding box center [323, 24] width 192 height 30
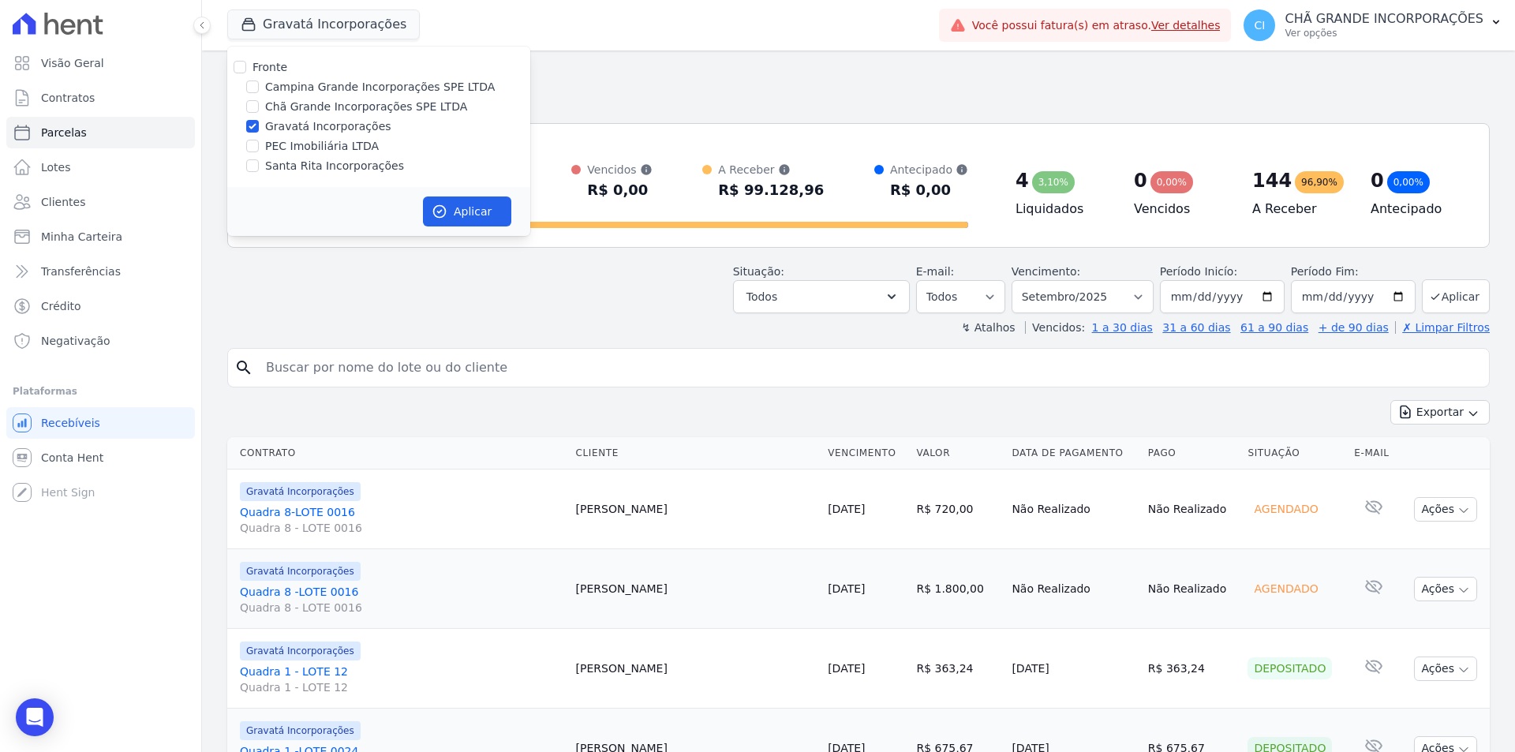
click at [275, 86] on label "Campina Grande Incorporações SPE LTDA" at bounding box center [380, 87] width 230 height 17
click at [259, 86] on input "Campina Grande Incorporações SPE LTDA" at bounding box center [252, 86] width 13 height 13
checkbox input "true"
click at [250, 123] on input "Gravatá Incorporações" at bounding box center [252, 126] width 13 height 13
checkbox input "false"
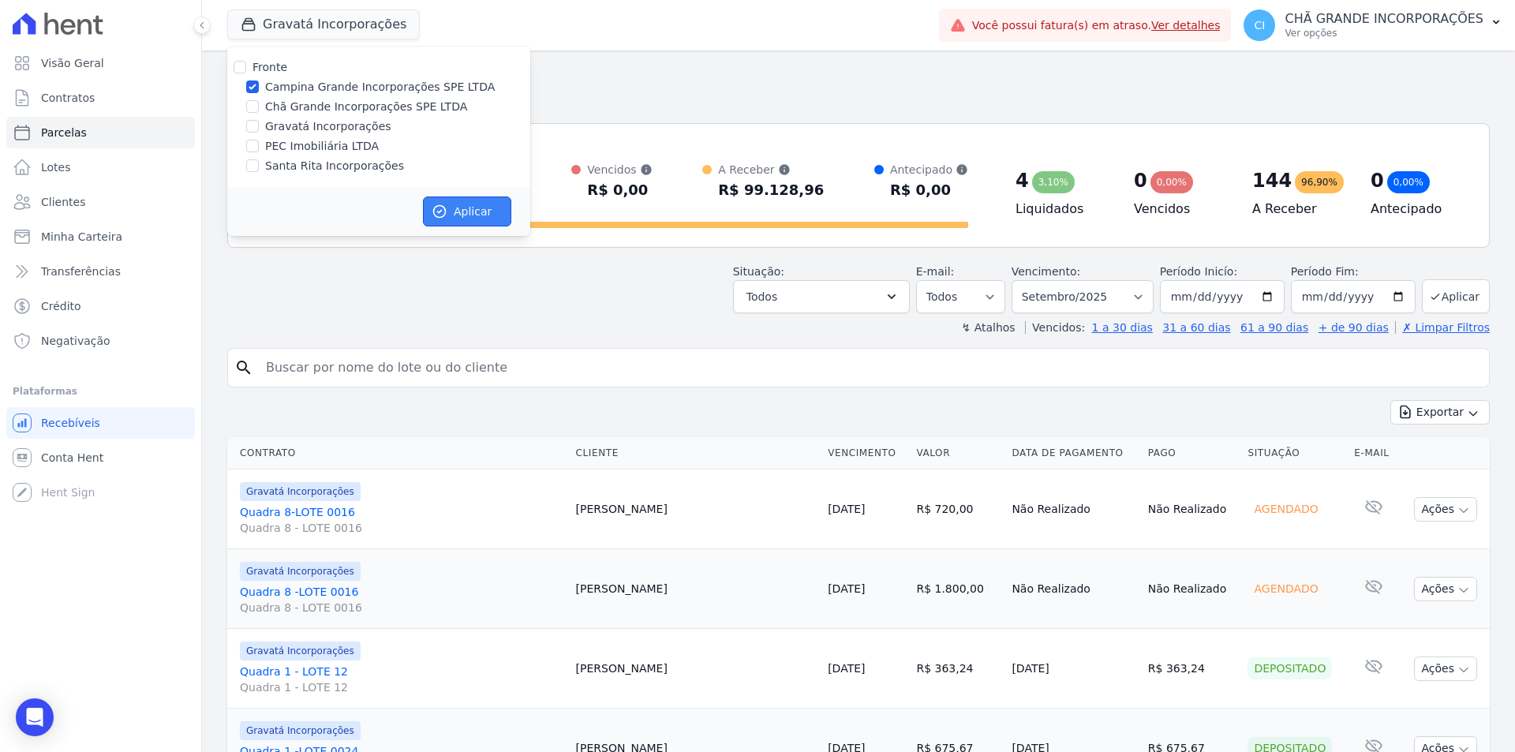
click at [450, 196] on button "Aplicar" at bounding box center [467, 211] width 88 height 30
select select
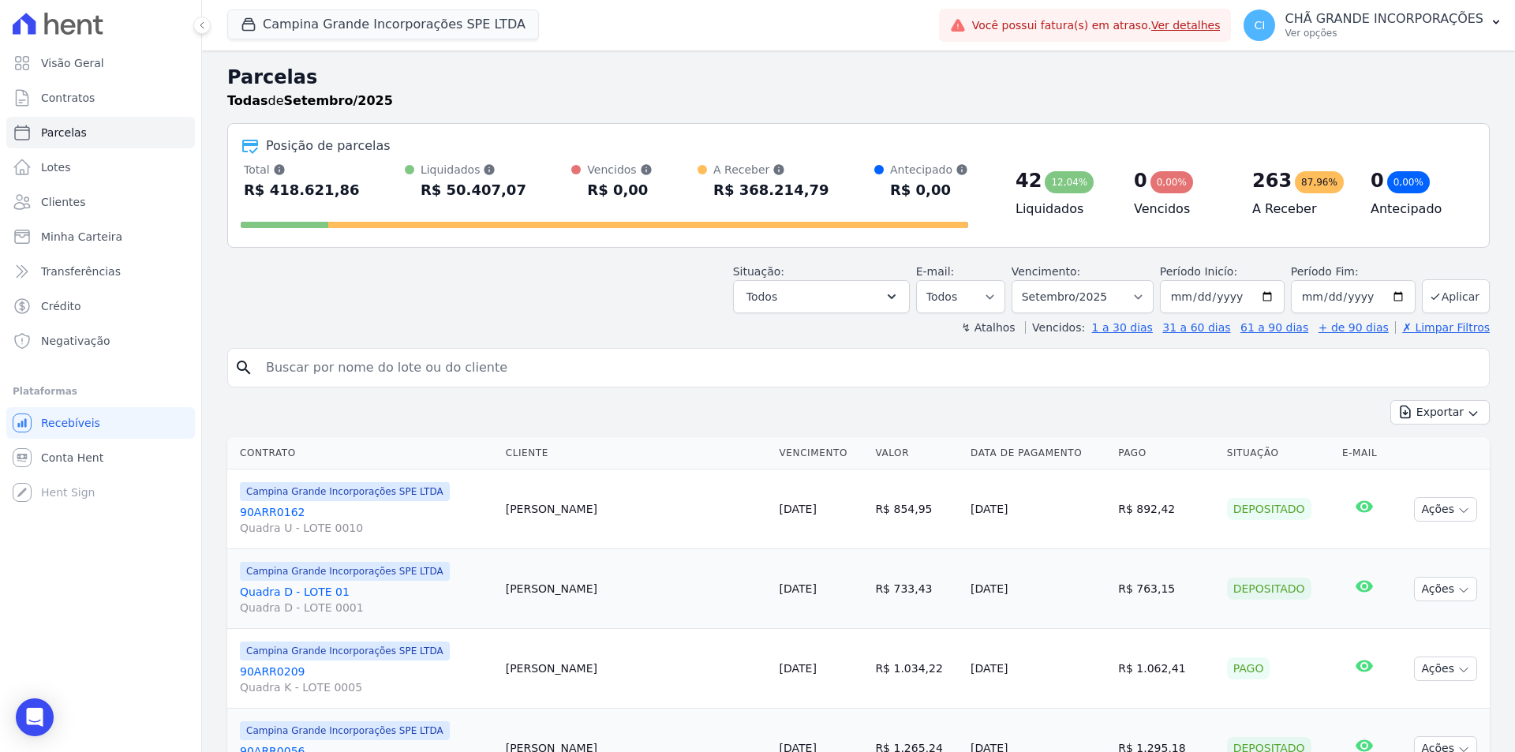
click at [406, 356] on input "search" at bounding box center [869, 368] width 1226 height 32
paste input "[PERSON_NAME] [PERSON_NAME]"
type input "[PERSON_NAME] [PERSON_NAME]"
select select
